Goal: Use online tool/utility: Utilize a website feature to perform a specific function

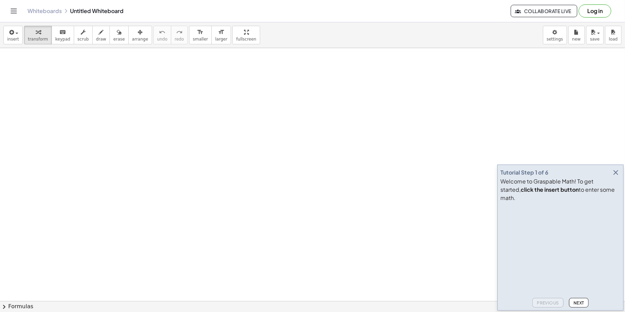
click at [612, 176] on icon "button" at bounding box center [616, 172] width 8 height 8
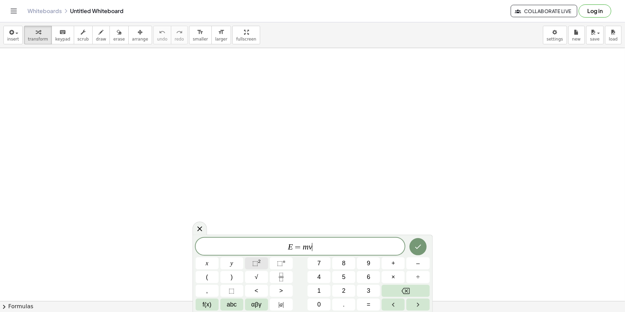
click at [257, 260] on span "⬚" at bounding box center [255, 262] width 6 height 7
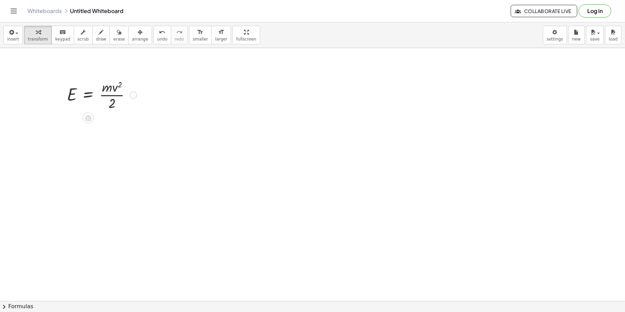
click at [87, 96] on div at bounding box center [101, 94] width 77 height 34
click at [128, 130] on div at bounding box center [104, 129] width 100 height 34
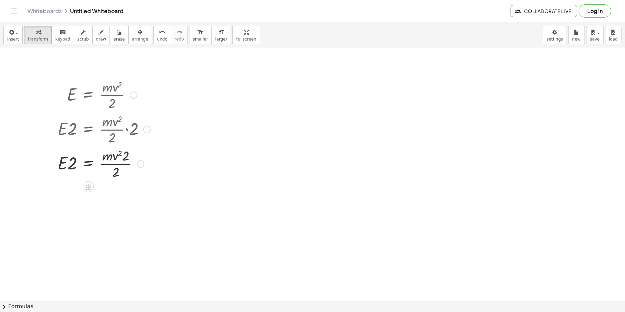
click at [118, 170] on div at bounding box center [104, 163] width 100 height 34
click at [116, 172] on div at bounding box center [104, 163] width 100 height 34
click at [147, 129] on div at bounding box center [147, 130] width 8 height 8
click at [162, 120] on span "Go back to this line" at bounding box center [181, 118] width 41 height 5
drag, startPoint x: 129, startPoint y: 130, endPoint x: 108, endPoint y: 139, distance: 22.6
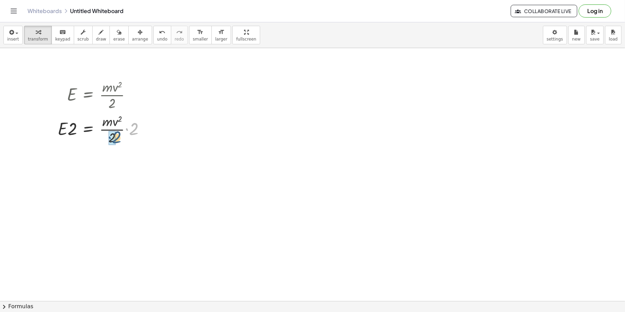
click at [108, 139] on div at bounding box center [104, 129] width 100 height 34
click at [89, 159] on div at bounding box center [104, 157] width 100 height 23
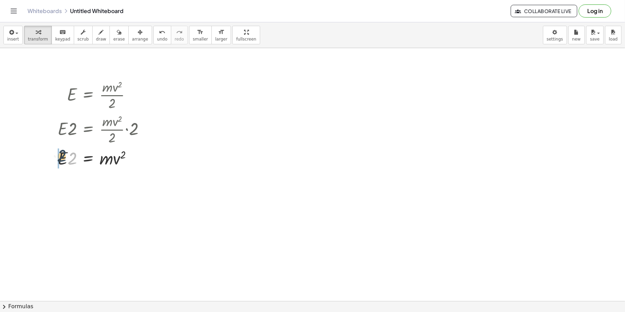
drag, startPoint x: 69, startPoint y: 162, endPoint x: 55, endPoint y: 159, distance: 14.7
click at [55, 159] on div "E = · m · v 2 · 2 · E · 2 = · · m · v 2 · 2 · 2 · 2 · E · 2 = · m · v 2 Go back…" at bounding box center [101, 123] width 108 height 95
click at [88, 185] on div at bounding box center [104, 181] width 100 height 23
click at [67, 219] on div at bounding box center [103, 210] width 100 height 34
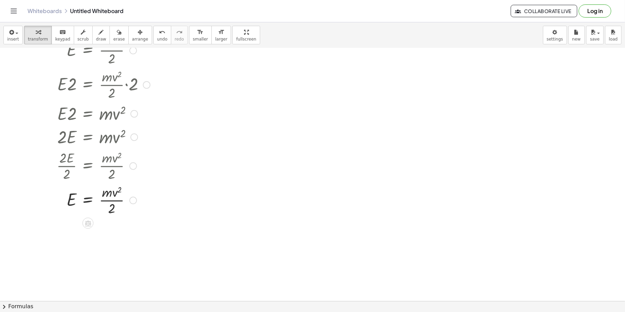
scroll to position [46, 0]
click at [111, 205] on div at bounding box center [103, 198] width 100 height 34
click at [113, 199] on div at bounding box center [103, 198] width 100 height 34
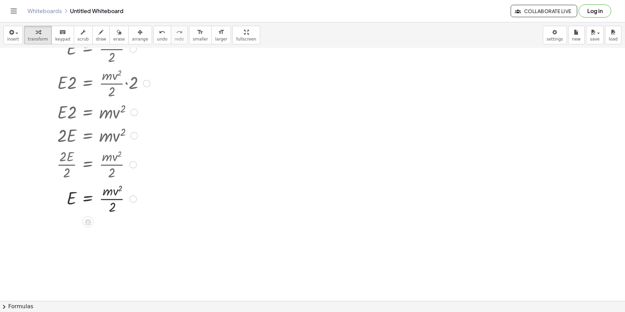
click at [113, 199] on div at bounding box center [103, 198] width 100 height 34
drag, startPoint x: 112, startPoint y: 206, endPoint x: 122, endPoint y: 192, distance: 17.2
click at [122, 192] on div at bounding box center [103, 198] width 100 height 34
drag, startPoint x: 110, startPoint y: 208, endPoint x: 112, endPoint y: 188, distance: 19.7
click at [112, 188] on div at bounding box center [103, 198] width 100 height 34
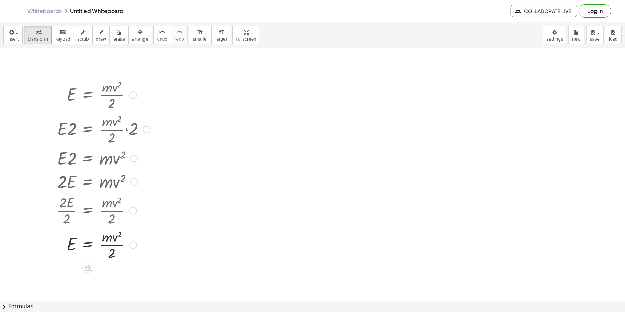
scroll to position [2, 0]
click at [136, 92] on div at bounding box center [133, 94] width 8 height 8
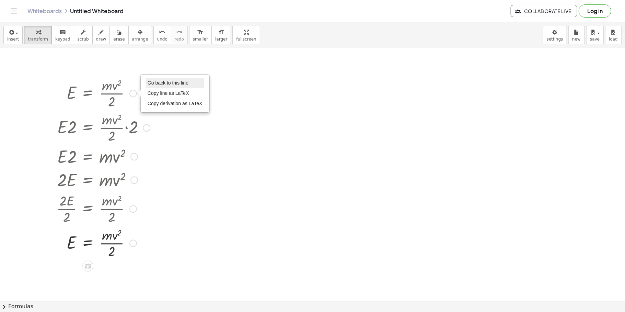
click at [161, 79] on li "Go back to this line" at bounding box center [175, 83] width 58 height 10
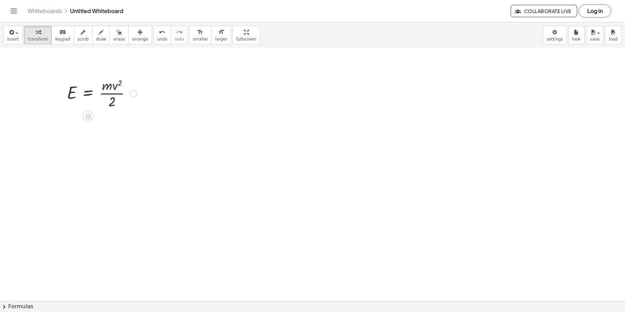
click at [134, 97] on div "Go back to this line Copy line as LaTeX Copy derivation as LaTeX" at bounding box center [133, 94] width 8 height 8
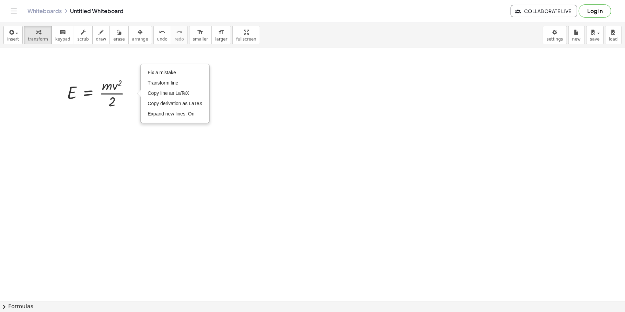
click at [133, 118] on div at bounding box center [312, 298] width 625 height 505
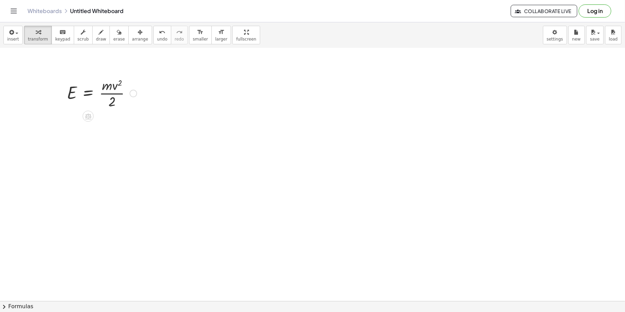
click at [89, 98] on div at bounding box center [101, 93] width 77 height 34
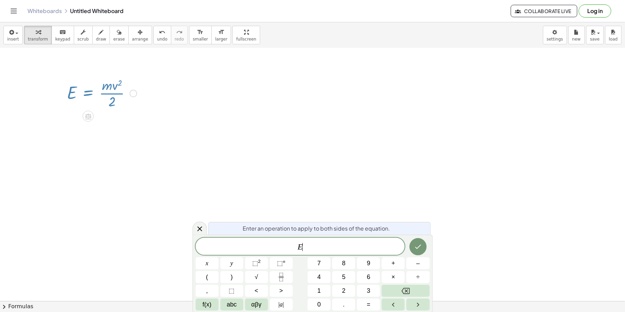
click at [89, 98] on div at bounding box center [101, 93] width 77 height 34
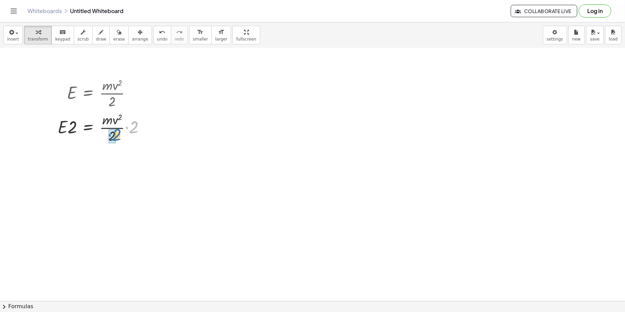
drag, startPoint x: 131, startPoint y: 127, endPoint x: 115, endPoint y: 135, distance: 18.0
drag, startPoint x: 73, startPoint y: 155, endPoint x: 60, endPoint y: 158, distance: 13.3
click at [60, 158] on div at bounding box center [104, 155] width 100 height 23
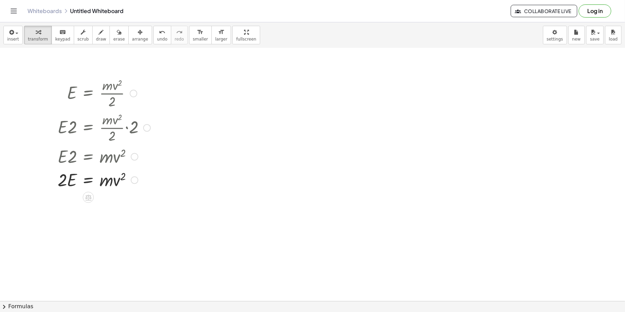
click at [86, 181] on div at bounding box center [104, 179] width 100 height 23
click at [138, 179] on div at bounding box center [97, 179] width 147 height 23
click at [135, 178] on div at bounding box center [134, 180] width 8 height 8
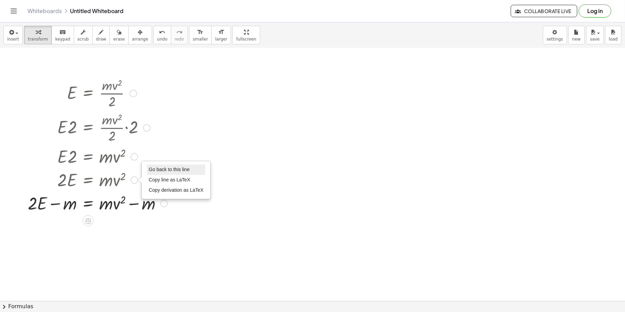
click at [177, 166] on span "Go back to this line" at bounding box center [169, 168] width 41 height 5
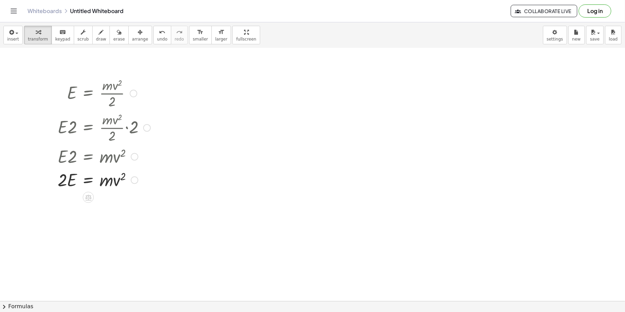
click at [88, 182] on div at bounding box center [104, 179] width 100 height 23
click at [112, 216] on div at bounding box center [103, 208] width 100 height 34
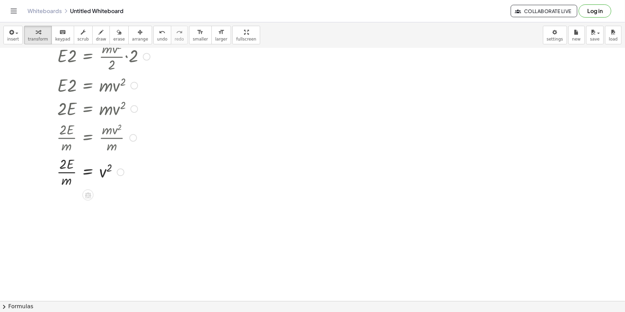
scroll to position [74, 0]
click at [86, 172] on div at bounding box center [103, 170] width 100 height 34
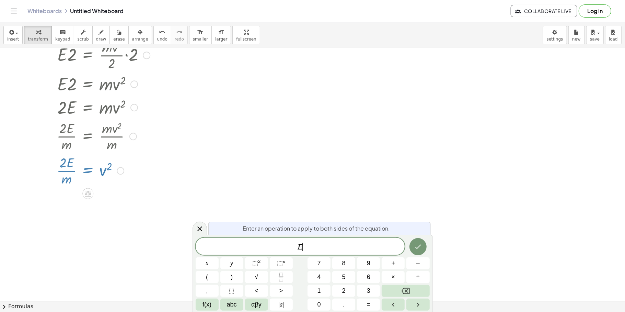
click at [291, 246] on span "E ​" at bounding box center [300, 247] width 209 height 10
click at [253, 278] on button "√" at bounding box center [256, 277] width 23 height 12
click at [312, 249] on span "√ ​ E" at bounding box center [300, 246] width 209 height 11
click at [257, 273] on span "√" at bounding box center [256, 276] width 3 height 9
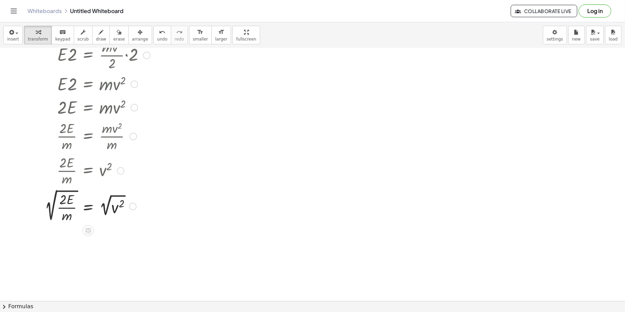
click at [108, 210] on div at bounding box center [97, 205] width 113 height 37
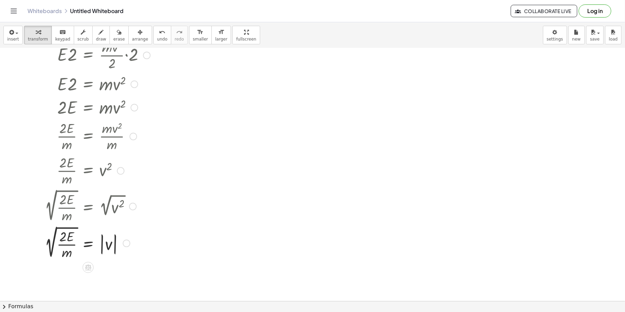
click at [109, 239] on div at bounding box center [97, 242] width 113 height 37
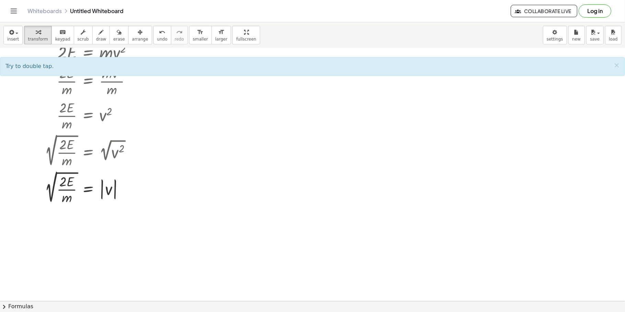
scroll to position [140, 0]
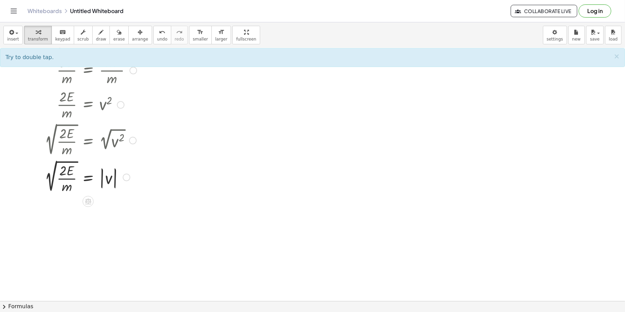
click at [62, 177] on div at bounding box center [97, 176] width 113 height 37
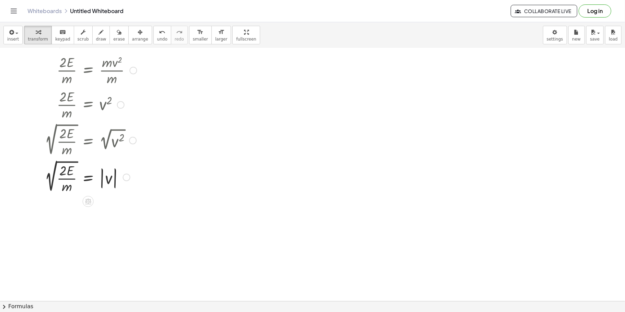
click at [54, 176] on div at bounding box center [97, 176] width 113 height 37
